Goal: Navigation & Orientation: Go to known website

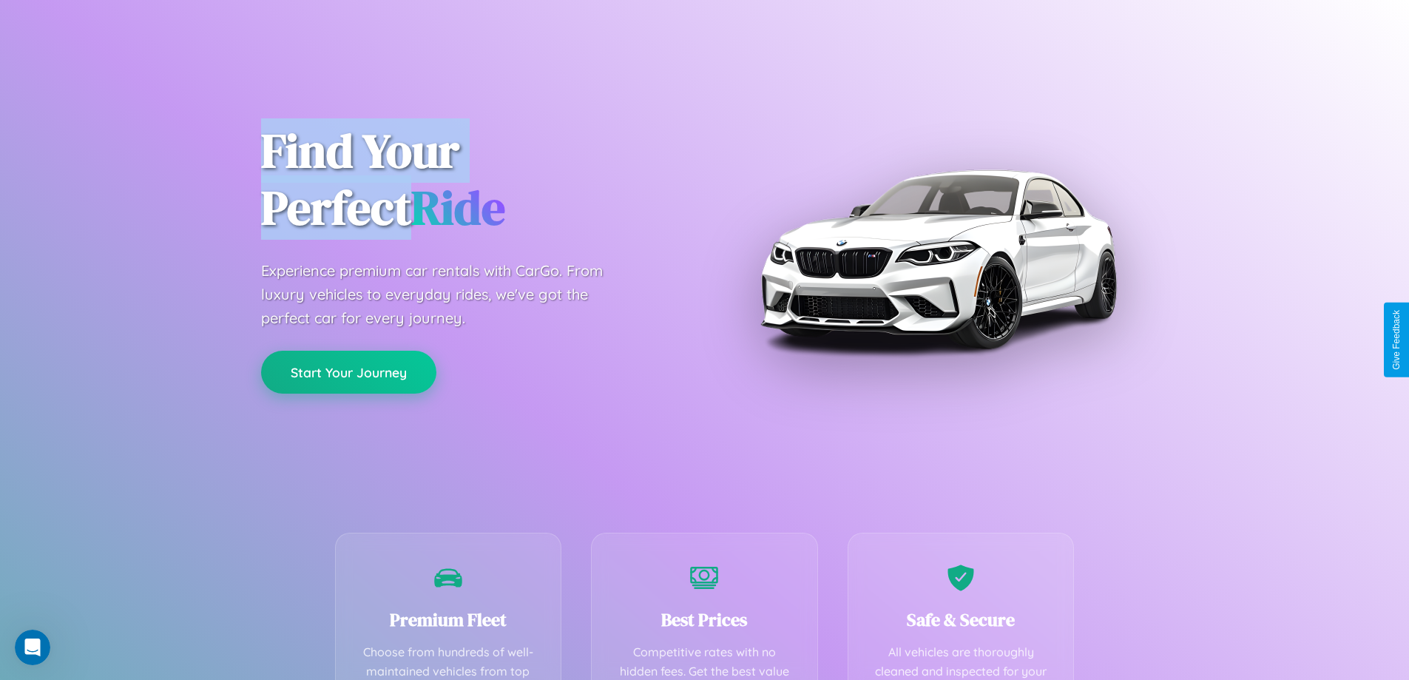
click at [348, 372] on button "Start Your Journey" at bounding box center [348, 372] width 175 height 43
click at [348, 371] on button "Start Your Journey" at bounding box center [348, 372] width 175 height 43
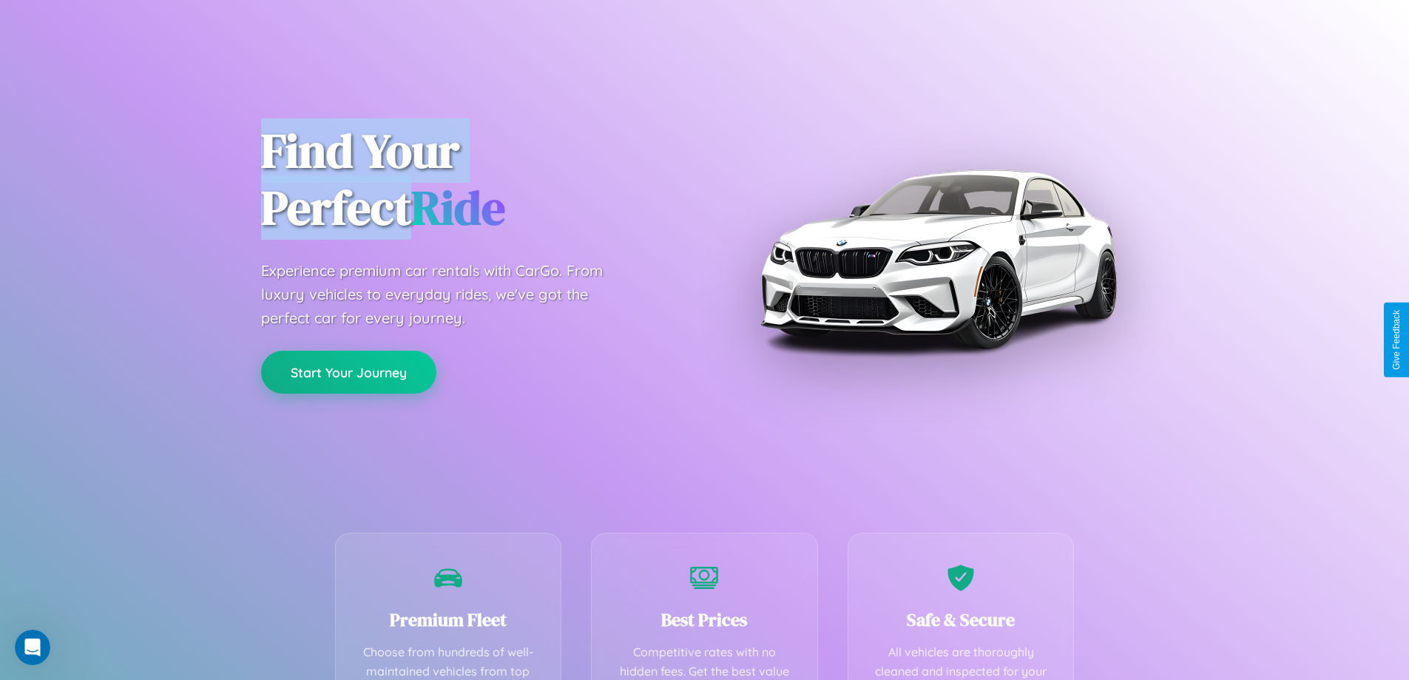
click at [348, 371] on button "Start Your Journey" at bounding box center [348, 372] width 175 height 43
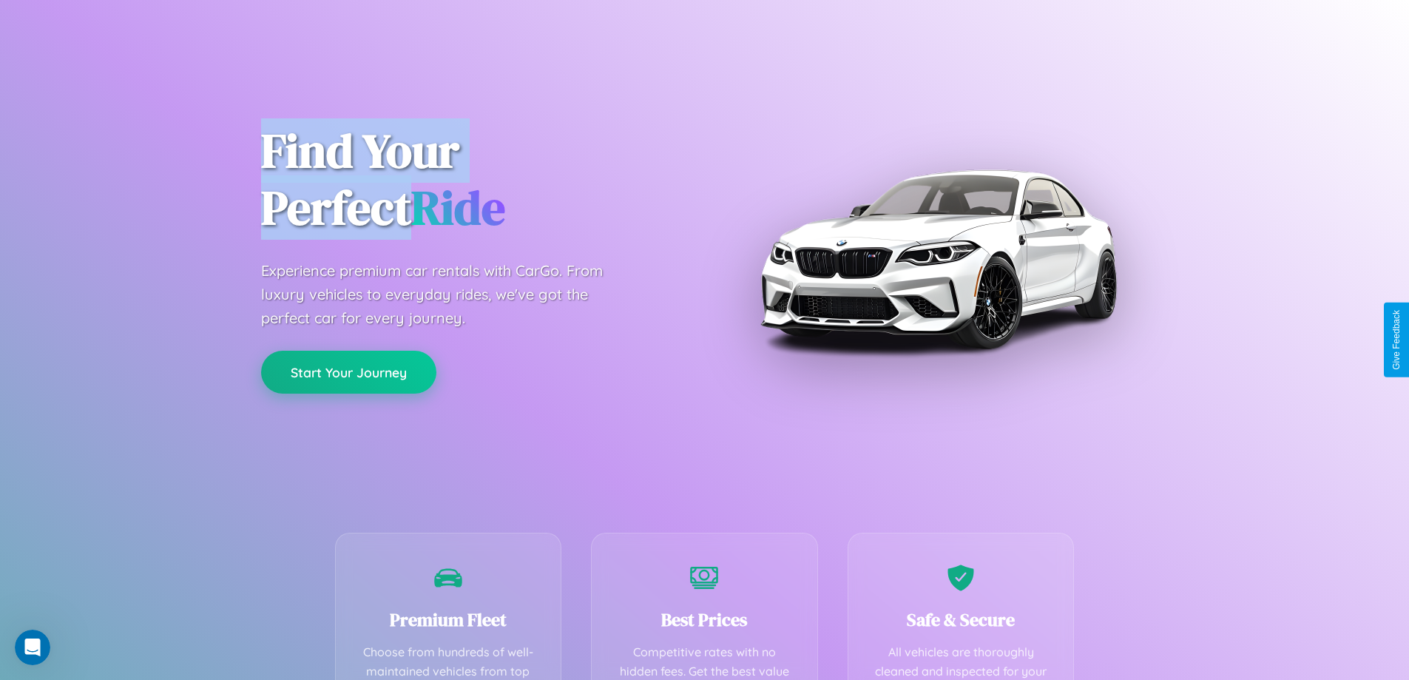
click at [348, 371] on button "Start Your Journey" at bounding box center [348, 372] width 175 height 43
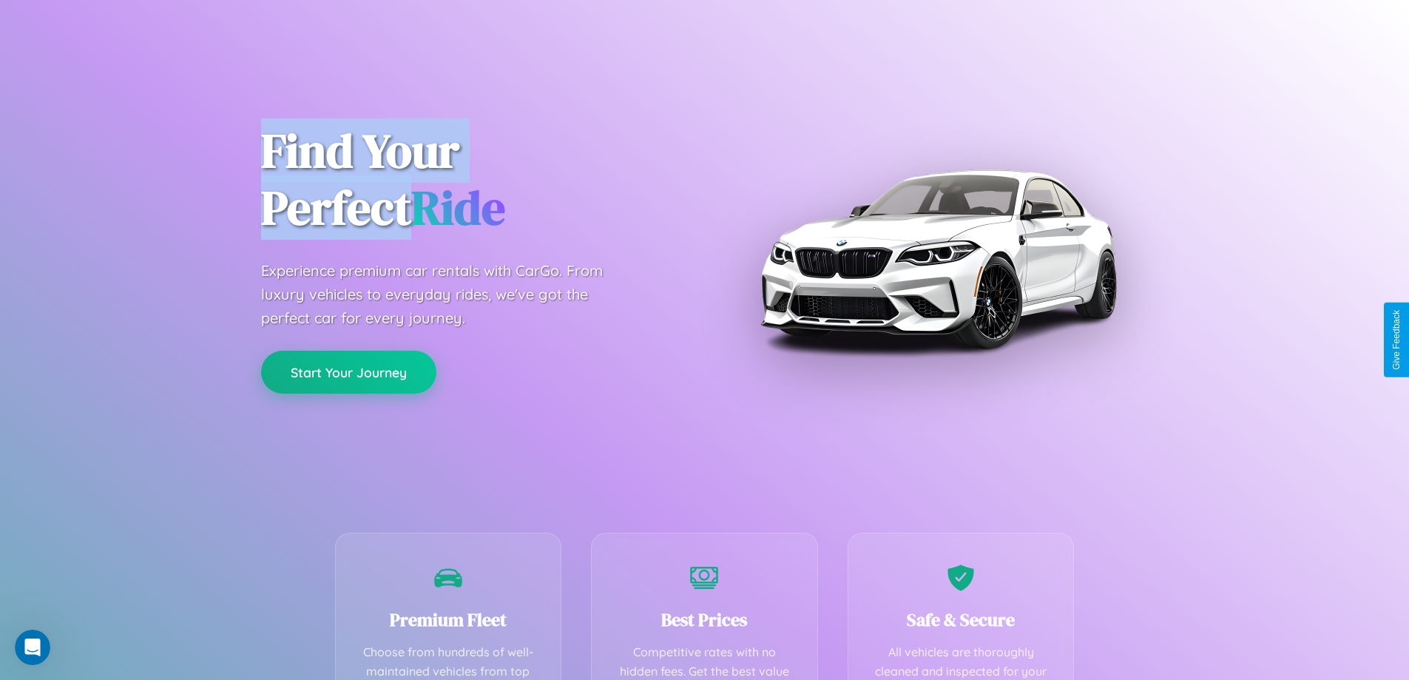
click at [348, 371] on button "Start Your Journey" at bounding box center [348, 372] width 175 height 43
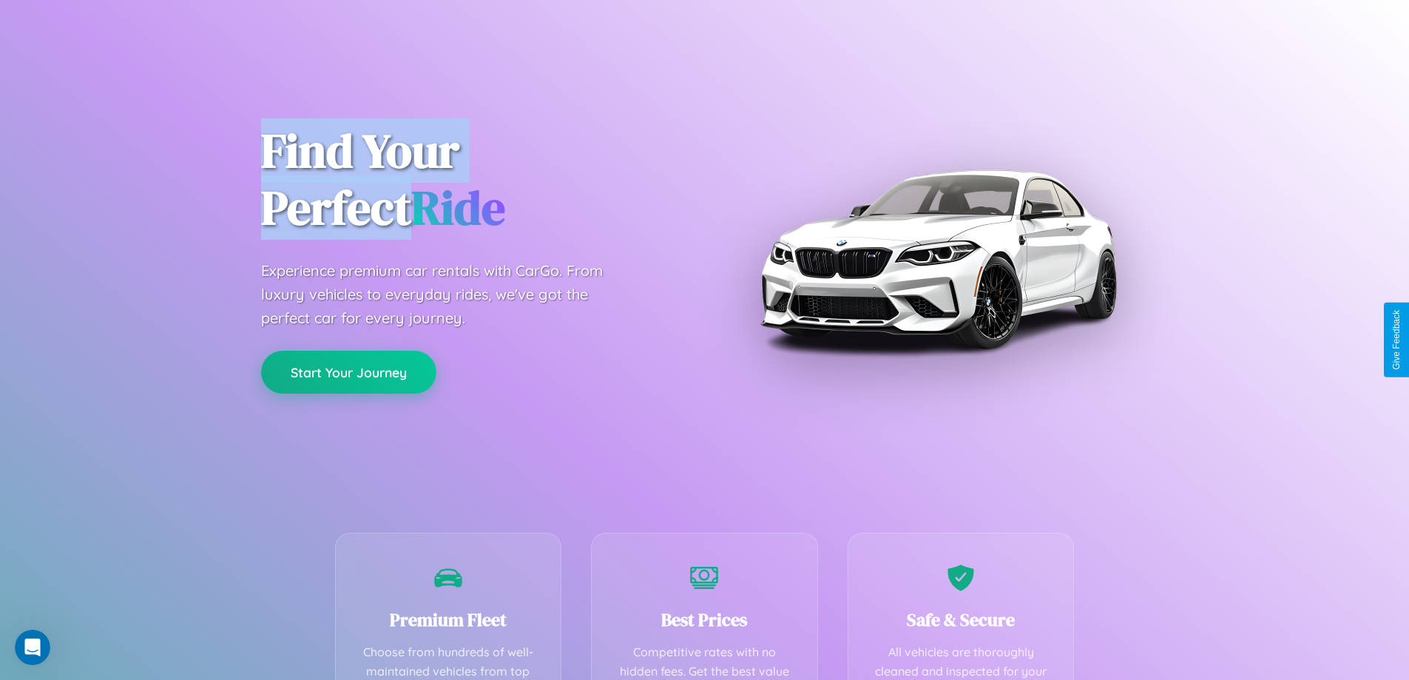
click at [348, 371] on button "Start Your Journey" at bounding box center [348, 372] width 175 height 43
